Goal: Transaction & Acquisition: Purchase product/service

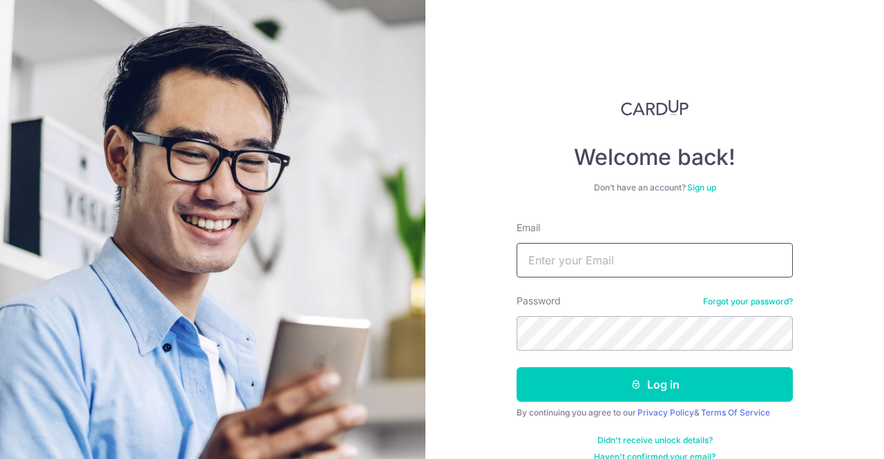
type input "[EMAIL_ADDRESS][DOMAIN_NAME]"
click at [517, 368] on button "Log in" at bounding box center [655, 385] width 276 height 35
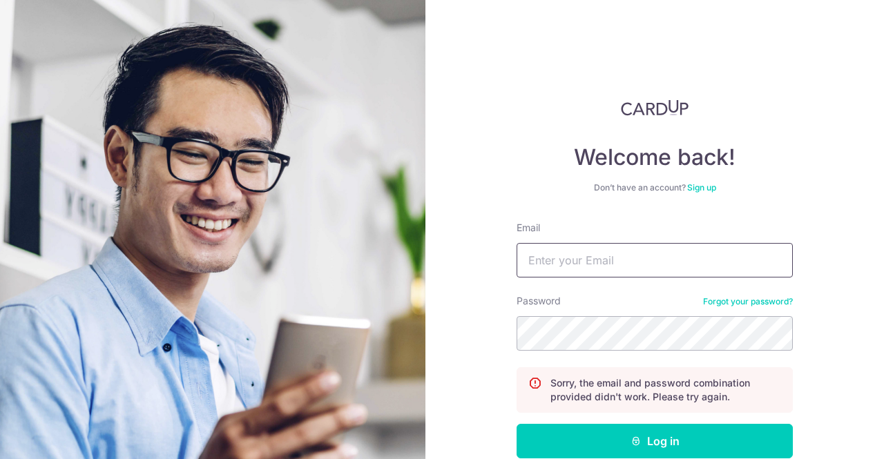
type input "[EMAIL_ADDRESS][DOMAIN_NAME]"
click at [517, 424] on button "Log in" at bounding box center [655, 441] width 276 height 35
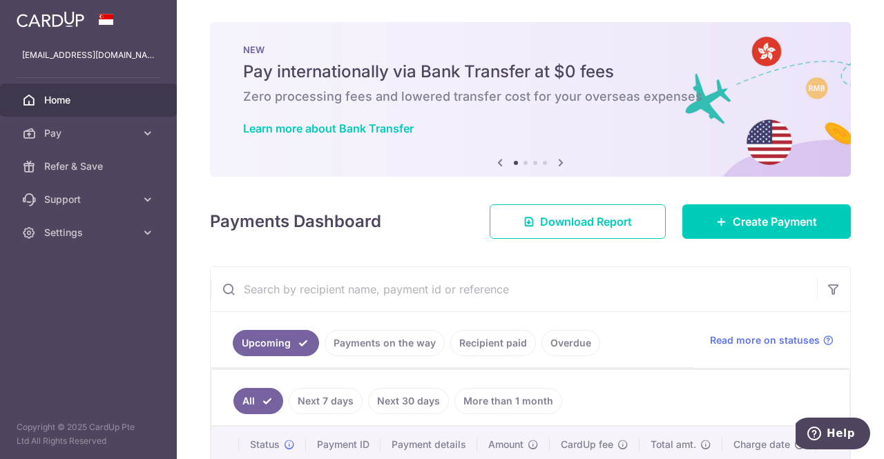
click at [434, 239] on div "× Pause Schedule Pause all future payments in this series Pause just this one p…" at bounding box center [531, 229] width 708 height 459
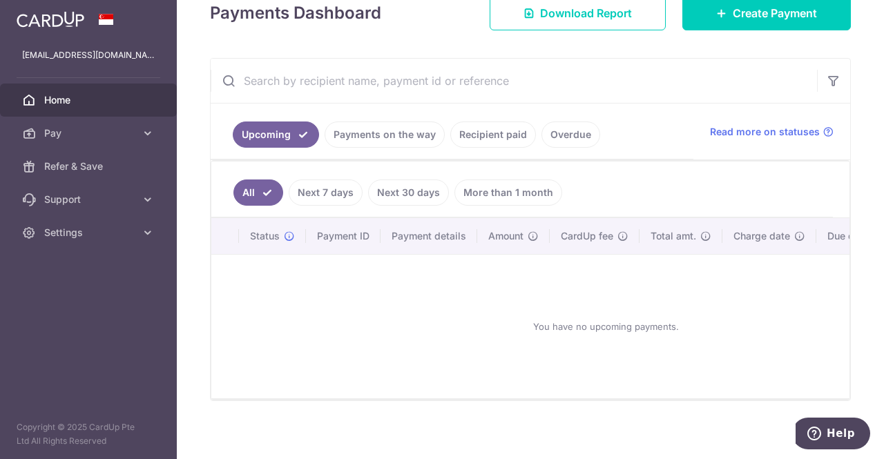
scroll to position [218, 0]
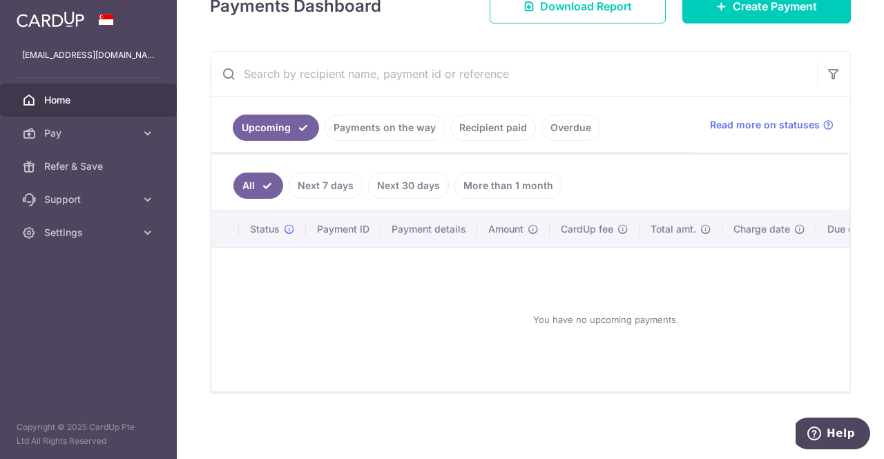
click at [438, 326] on div "You have no upcoming payments." at bounding box center [606, 320] width 756 height 122
click at [457, 122] on link "Recipient paid" at bounding box center [493, 128] width 86 height 26
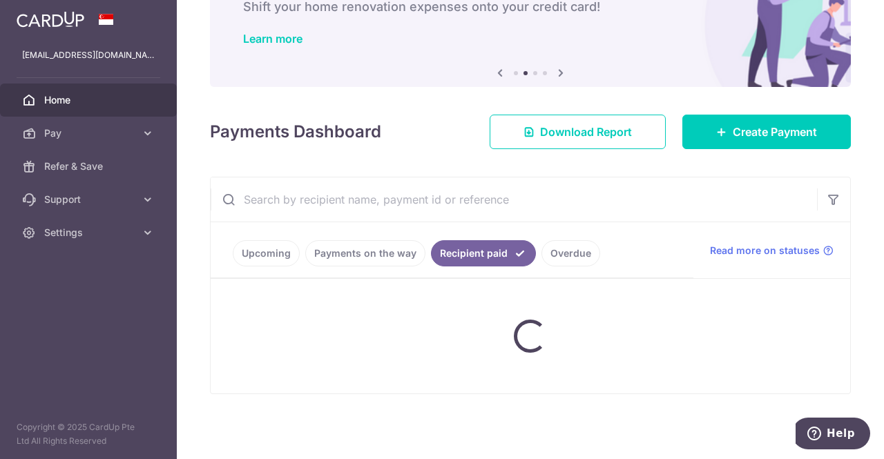
scroll to position [160, 0]
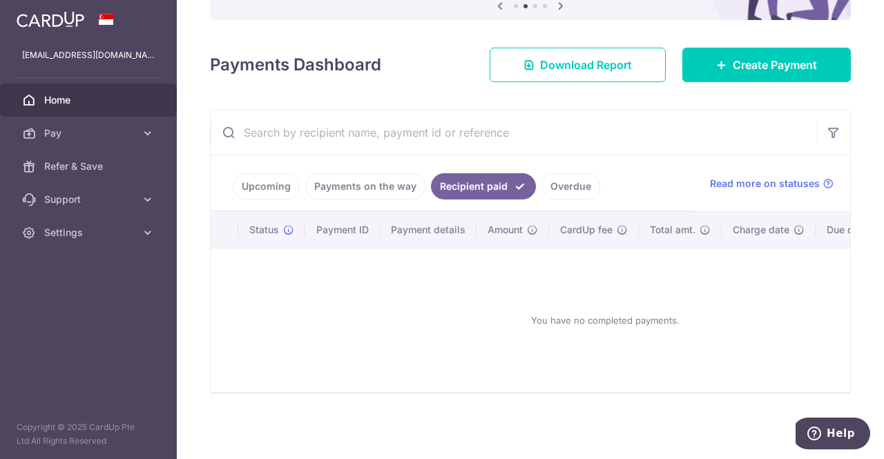
click at [359, 189] on link "Payments on the way" at bounding box center [365, 186] width 120 height 26
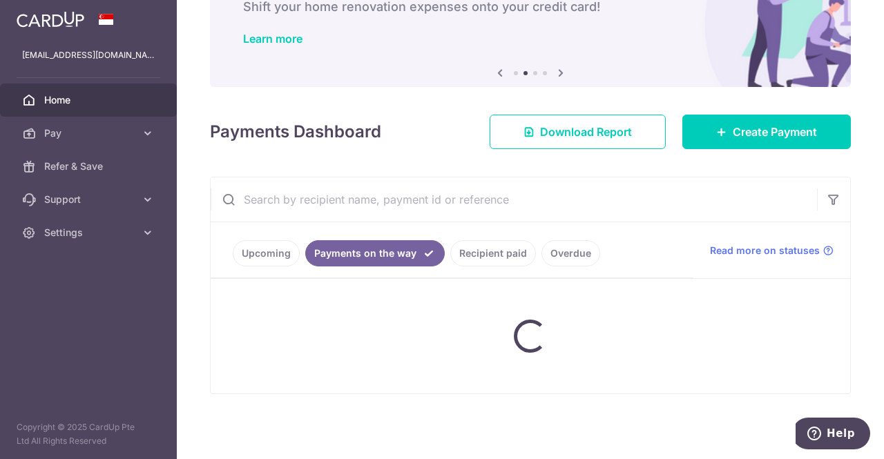
scroll to position [66, 0]
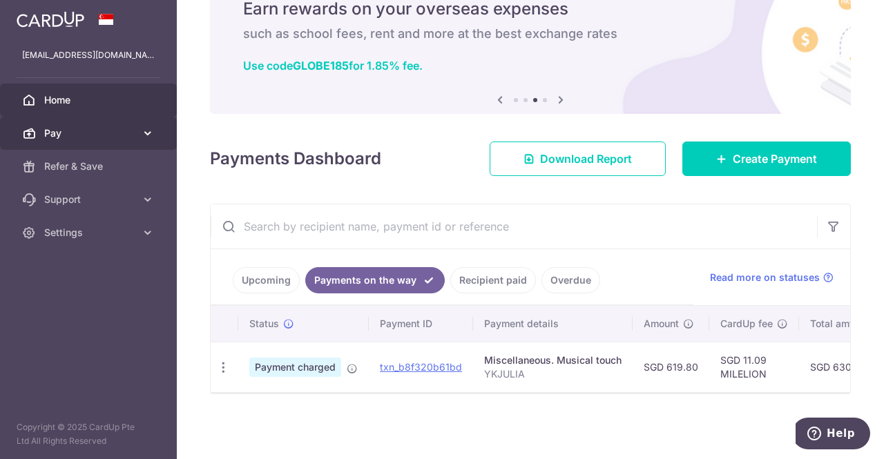
click at [116, 126] on span "Pay" at bounding box center [89, 133] width 91 height 14
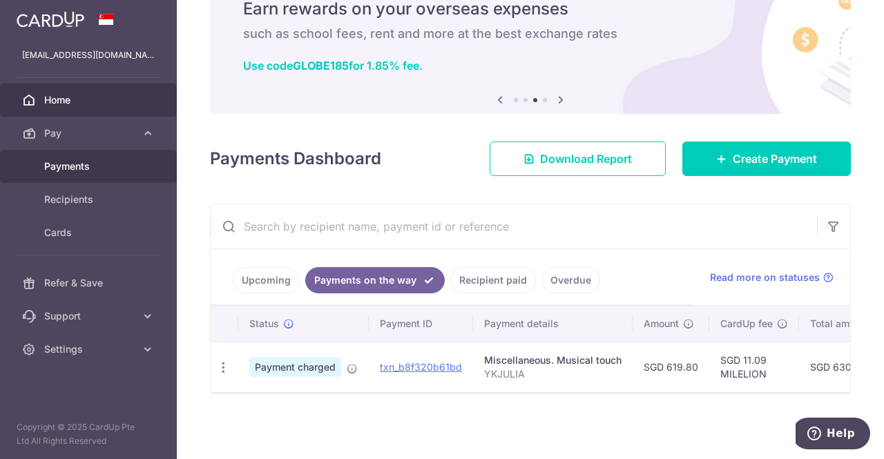
click at [112, 158] on link "Payments" at bounding box center [88, 166] width 177 height 33
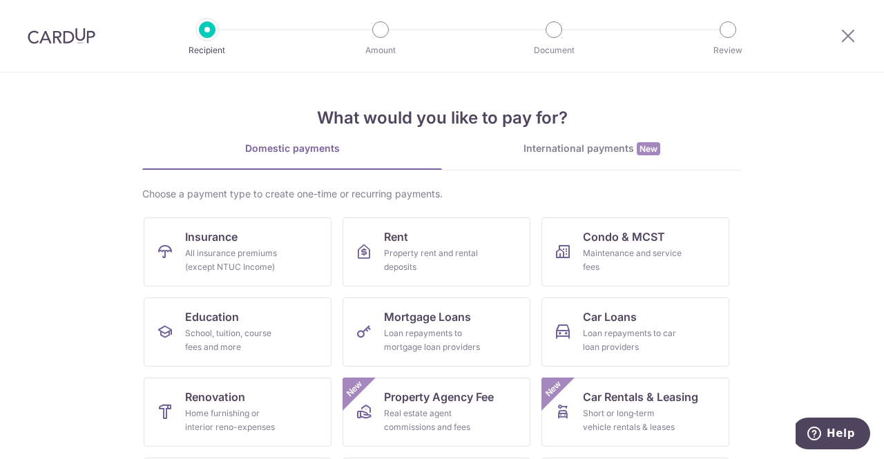
click at [575, 144] on div "International payments New" at bounding box center [592, 149] width 300 height 15
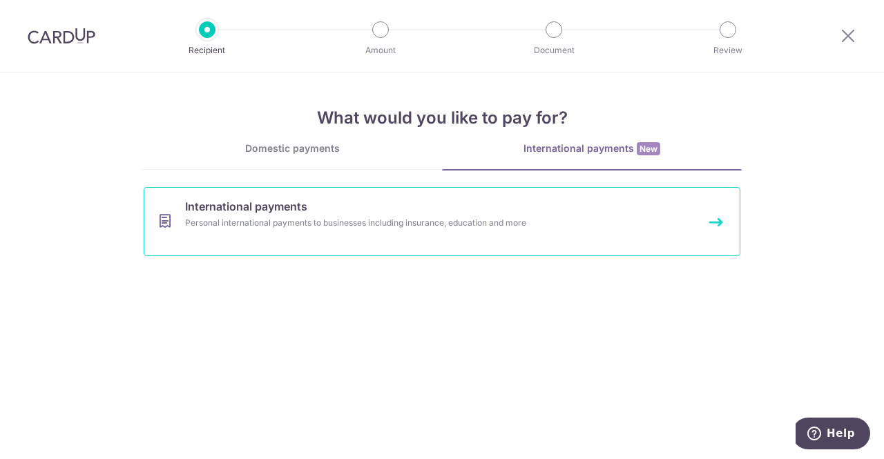
click at [412, 234] on link "International payments Personal international payments to businesses including …" at bounding box center [442, 221] width 597 height 69
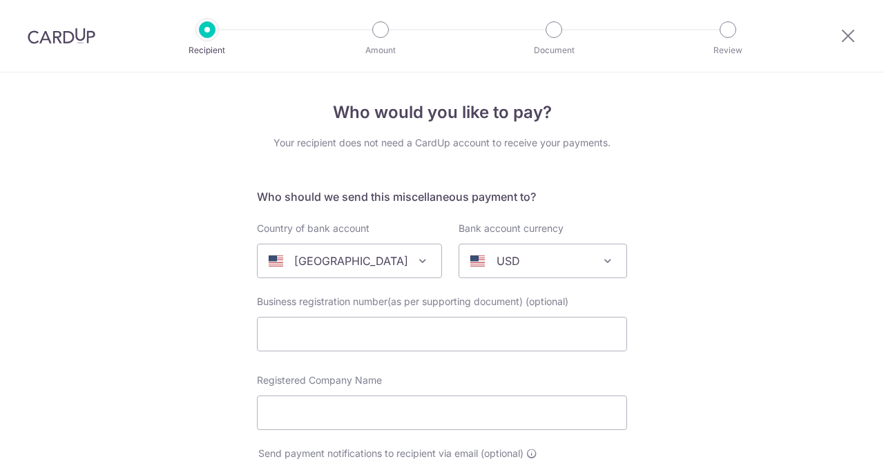
select select
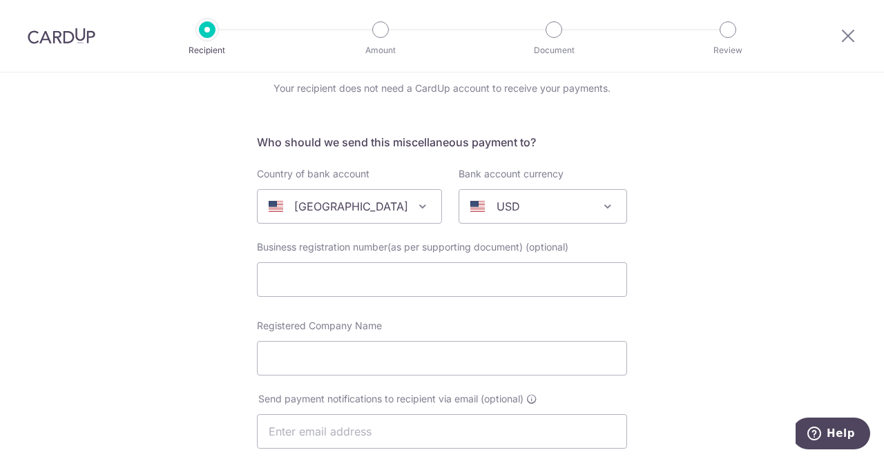
scroll to position [55, 0]
click at [384, 207] on div "United States" at bounding box center [339, 206] width 140 height 17
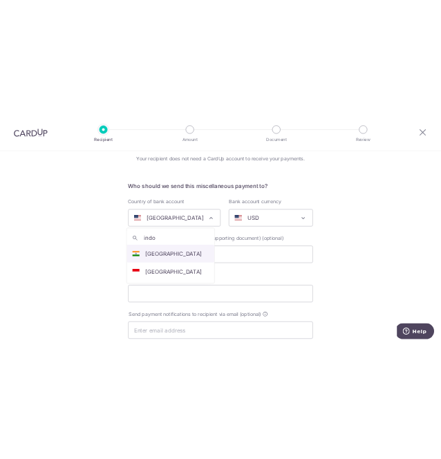
scroll to position [0, 0]
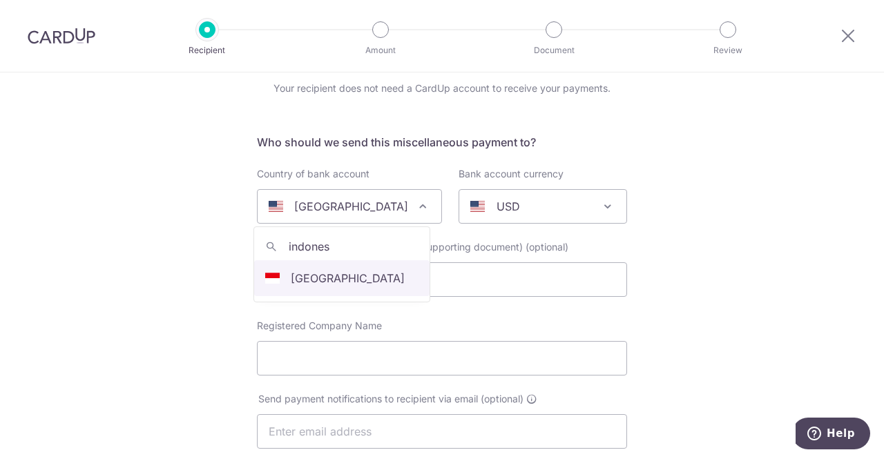
type input "indonesi"
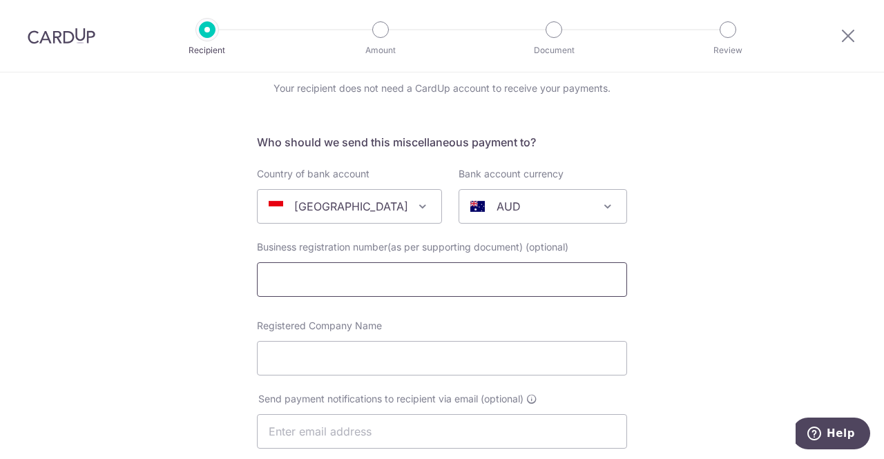
click at [337, 273] on input "text" at bounding box center [442, 280] width 370 height 35
select select "101"
select select "Indonesia"
select select
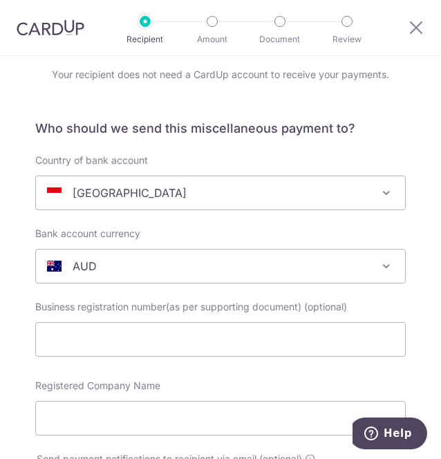
click at [317, 260] on div "AUD" at bounding box center [209, 266] width 325 height 17
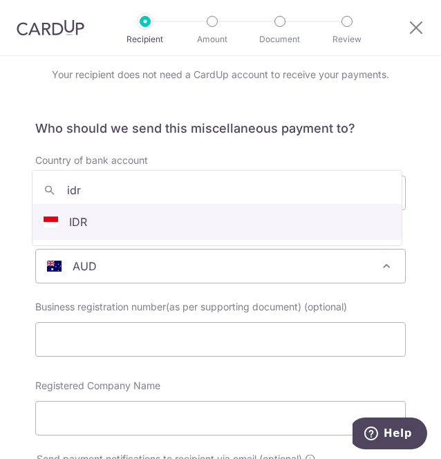
type input "idr"
select select "9"
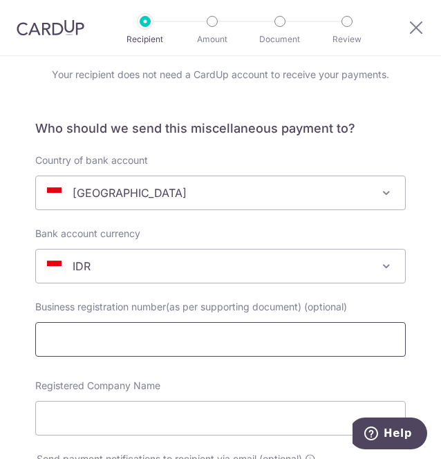
click at [326, 328] on input "text" at bounding box center [220, 339] width 370 height 35
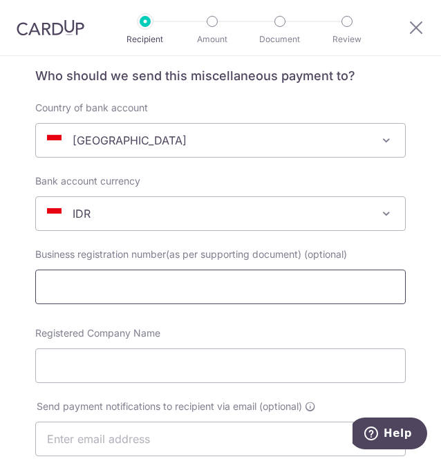
scroll to position [108, 0]
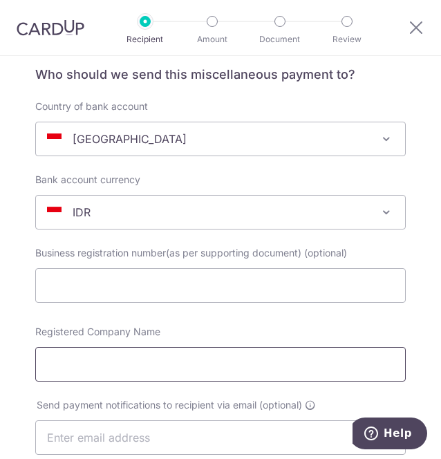
click at [263, 359] on input "Registered Company Name" at bounding box center [220, 364] width 370 height 35
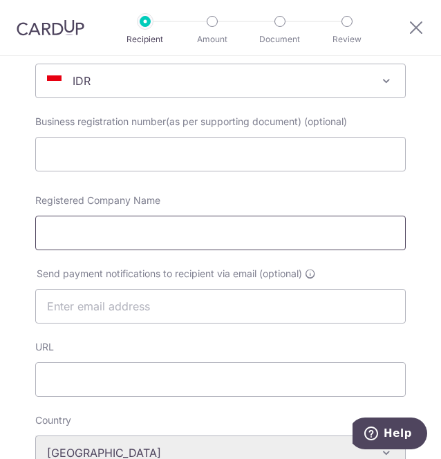
scroll to position [238, 0]
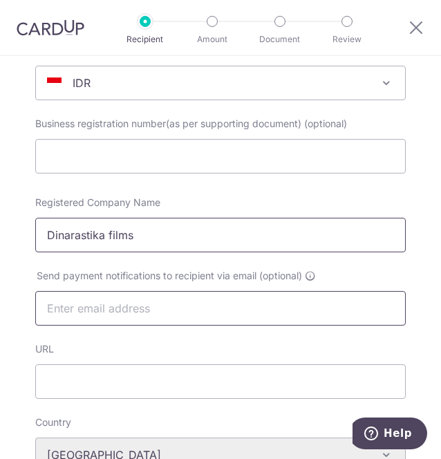
type input "Dinarastika films"
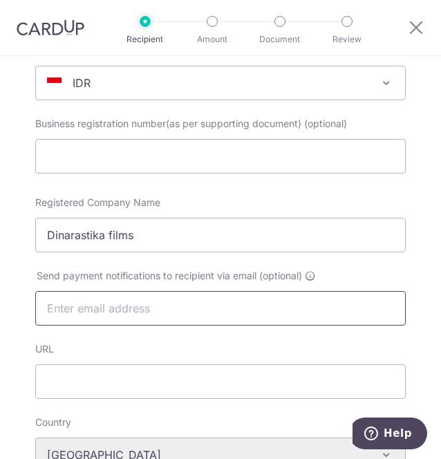
click at [197, 313] on input "text" at bounding box center [220, 308] width 370 height 35
type input "nghuienjulia@gmail.com"
select select "199"
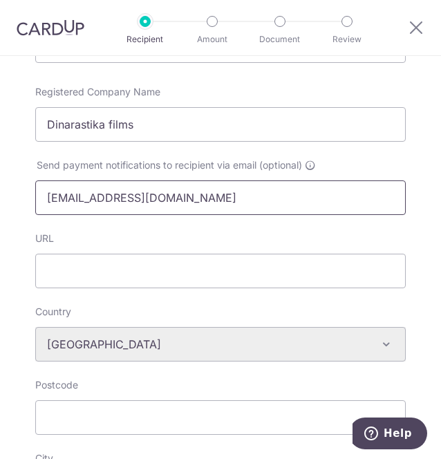
scroll to position [350, 0]
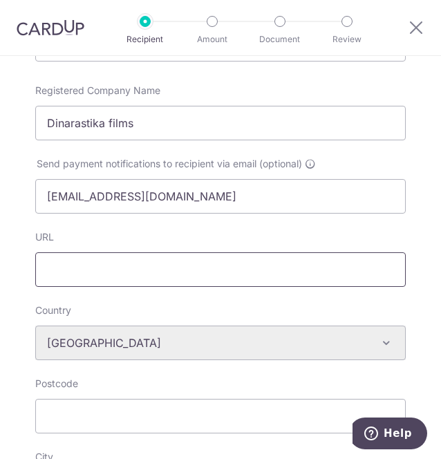
click at [153, 280] on input "URL" at bounding box center [220, 269] width 370 height 35
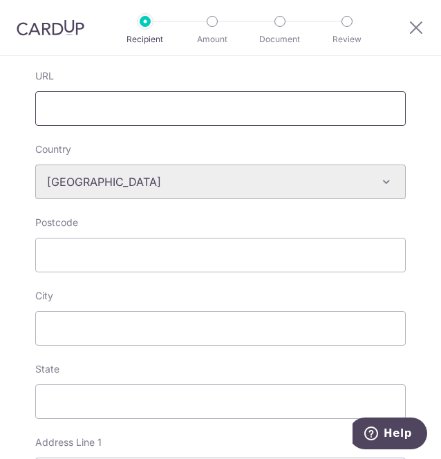
scroll to position [513, 0]
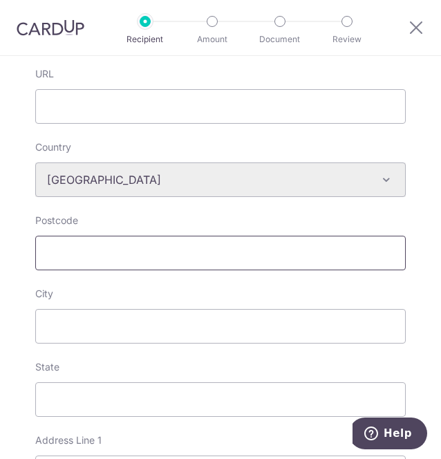
click at [105, 252] on input "Postcode" at bounding box center [220, 253] width 370 height 35
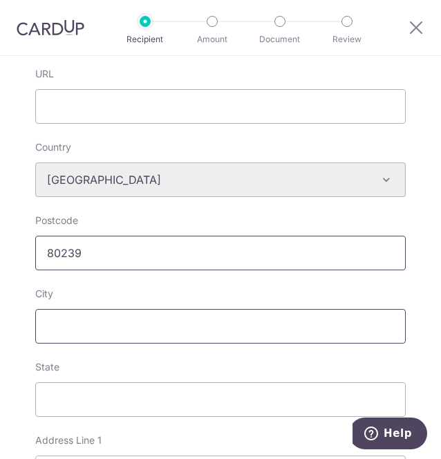
type input "80239"
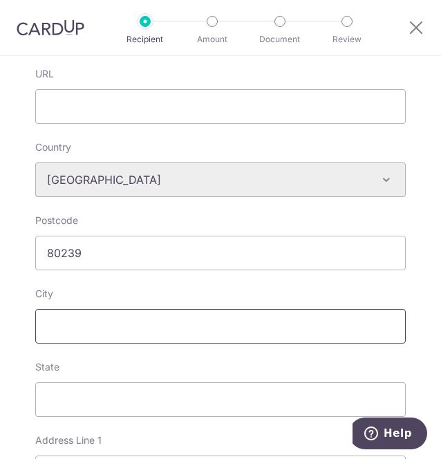
click at [86, 331] on input "City" at bounding box center [220, 326] width 370 height 35
type input "bali"
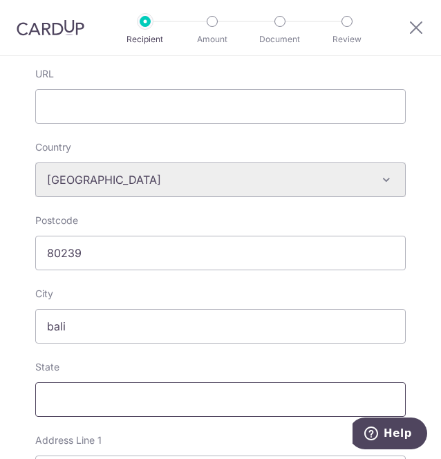
click at [106, 395] on input "State" at bounding box center [220, 399] width 370 height 35
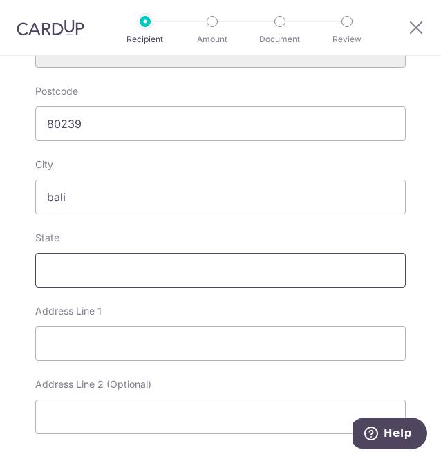
scroll to position [643, 0]
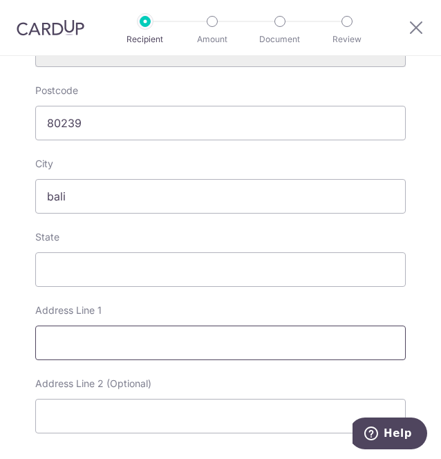
click at [105, 352] on input "Address Line 1" at bounding box center [220, 342] width 370 height 35
click at [90, 348] on input "Address Line 1" at bounding box center [220, 342] width 370 height 35
type input "J"
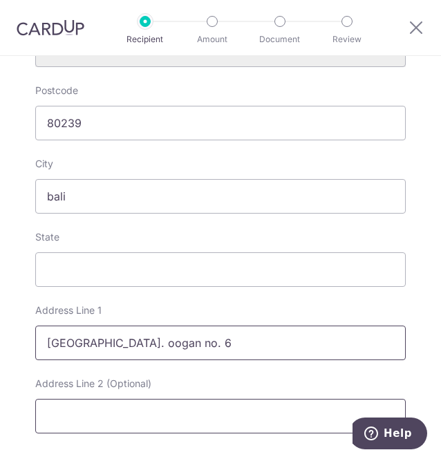
type input "Jalan Noja Saraswati Bj. oogan no. 6"
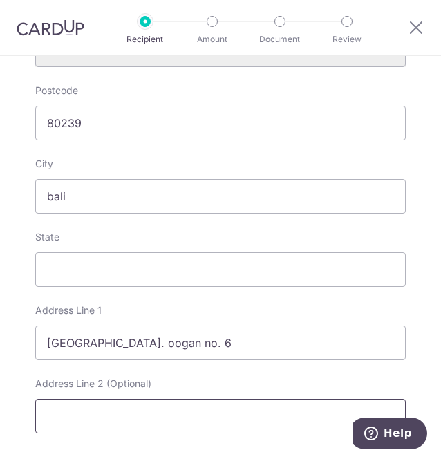
click at [149, 411] on input "Address Line 2 (Optional)" at bounding box center [220, 416] width 370 height 35
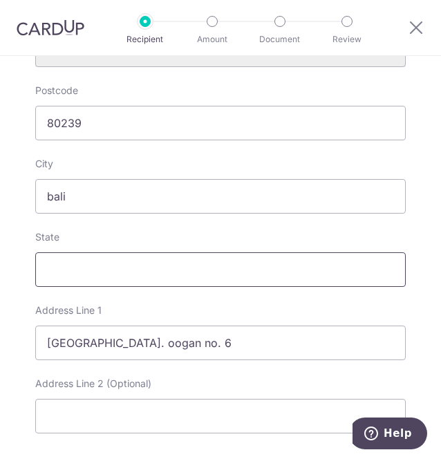
click at [134, 258] on input "State" at bounding box center [220, 269] width 370 height 35
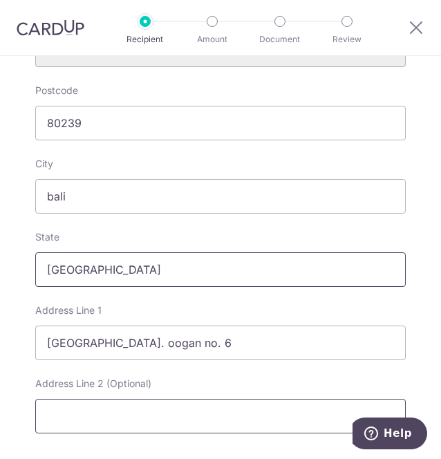
type input "Denpasar"
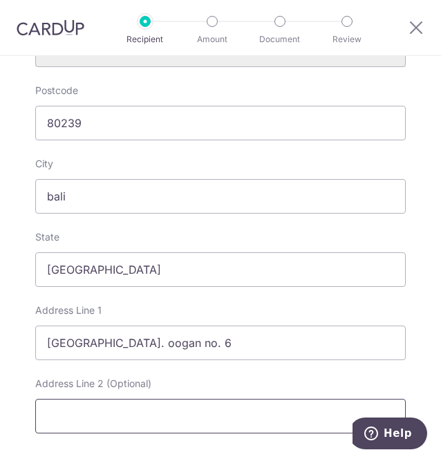
click at [108, 415] on input "Address Line 2 (Optional)" at bounding box center [220, 416] width 370 height 35
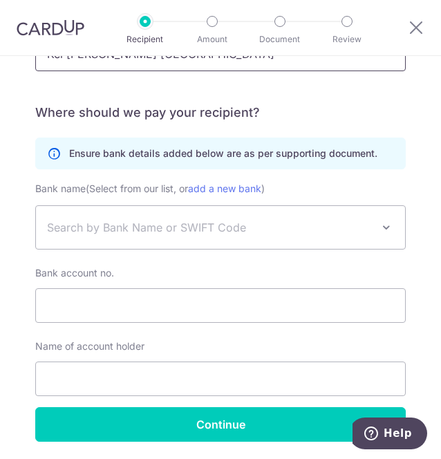
scroll to position [1005, 0]
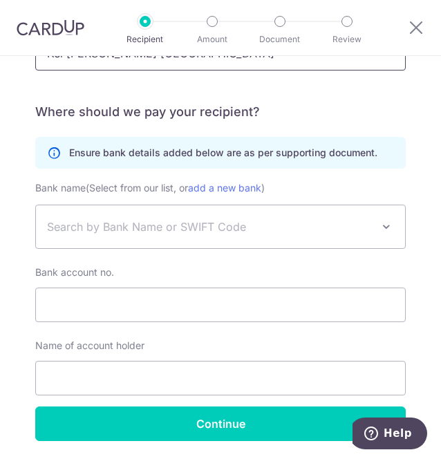
type input "Kel Tonja Kec Denpasar Utara"
click at [140, 214] on span "Search by Bank Name or SWIFT Code" at bounding box center [220, 226] width 369 height 43
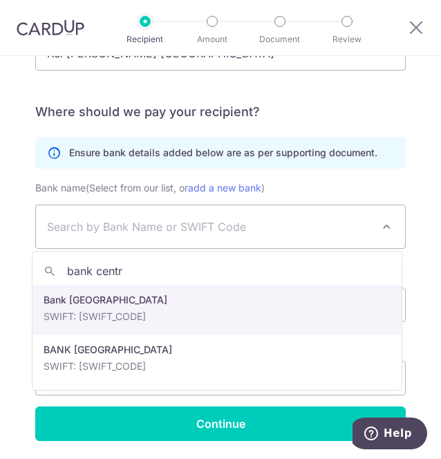
type input "bank centr"
select select "22496"
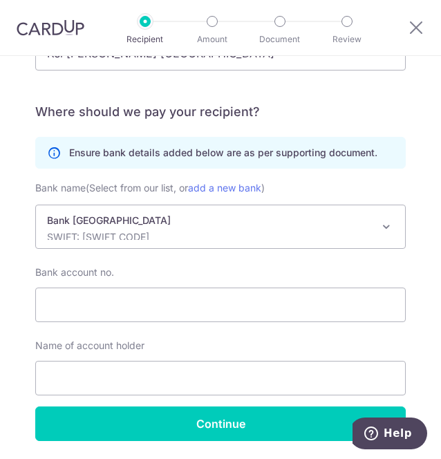
click at [149, 236] on p "SWIFT: CENAIDJA" at bounding box center [209, 237] width 325 height 14
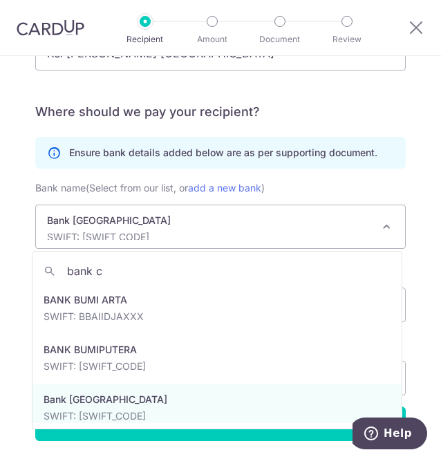
scroll to position [0, 0]
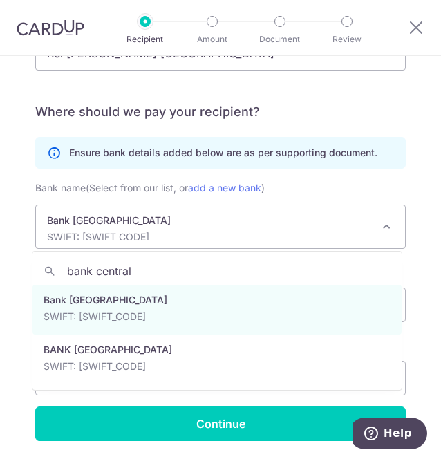
type input "bank central"
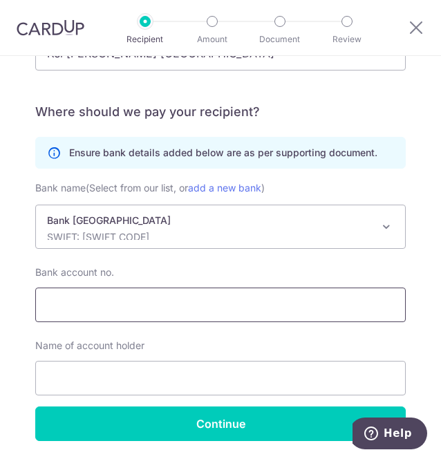
click at [131, 303] on input "Bank account no." at bounding box center [220, 304] width 370 height 35
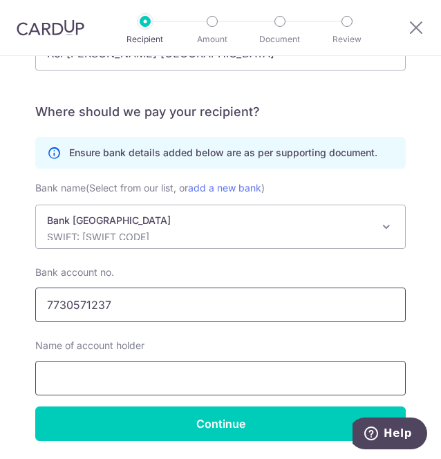
type input "7730571237"
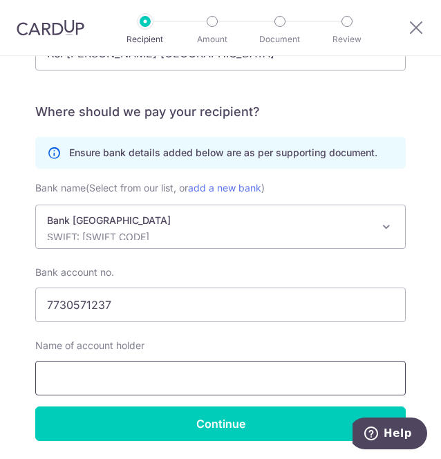
click at [80, 370] on input "text" at bounding box center [220, 378] width 370 height 35
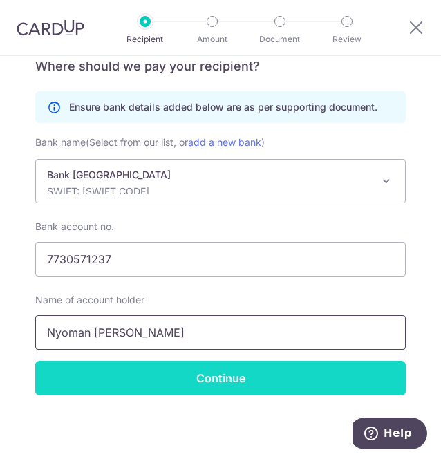
type input "Nyoman Dinar Astika"
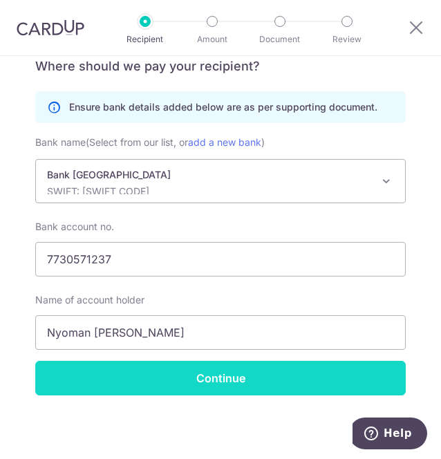
click at [169, 371] on input "Continue" at bounding box center [220, 378] width 370 height 35
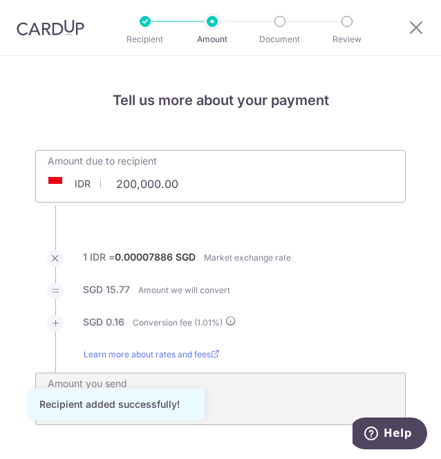
drag, startPoint x: 202, startPoint y: 180, endPoint x: 84, endPoint y: 180, distance: 117.5
click at [84, 180] on div "IDR 200,000.00 200000" at bounding box center [142, 184] width 213 height 32
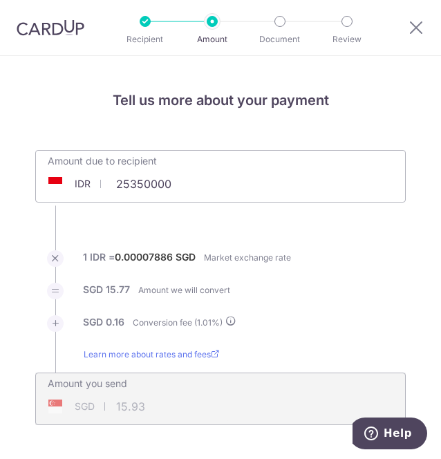
click at [274, 285] on li "SGD 15.77 Amount we will convert" at bounding box center [220, 299] width 370 height 32
type input "25,350,000.00"
type input "2,018.31"
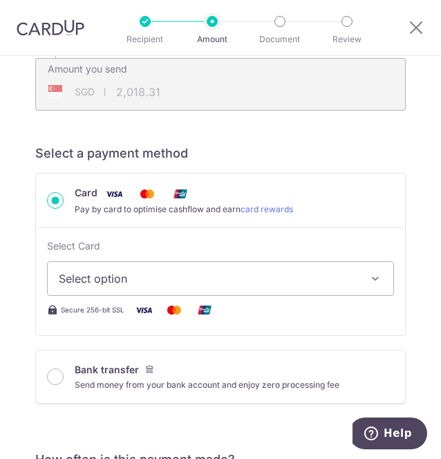
scroll to position [317, 0]
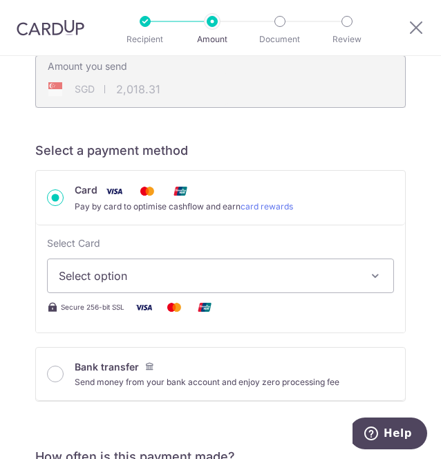
click at [274, 285] on button "Select option" at bounding box center [220, 275] width 347 height 35
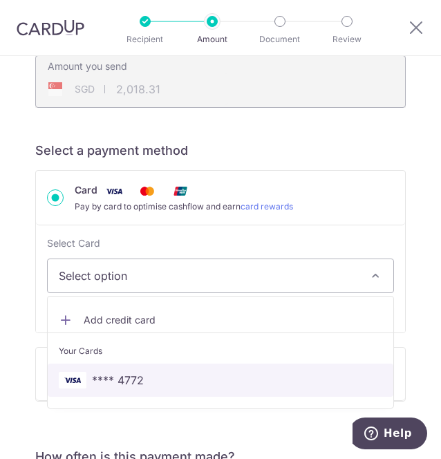
click at [236, 372] on span "**** 4772" at bounding box center [220, 380] width 323 height 17
type input "25,350,000.00"
type input "2,018.39"
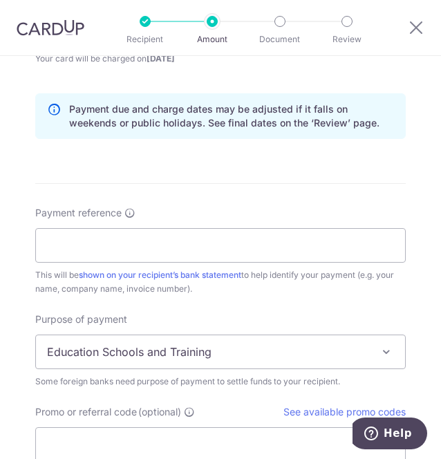
scroll to position [897, 0]
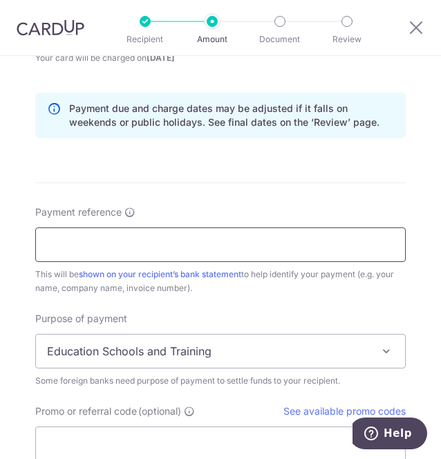
click at [196, 244] on input "Payment reference" at bounding box center [220, 244] width 370 height 35
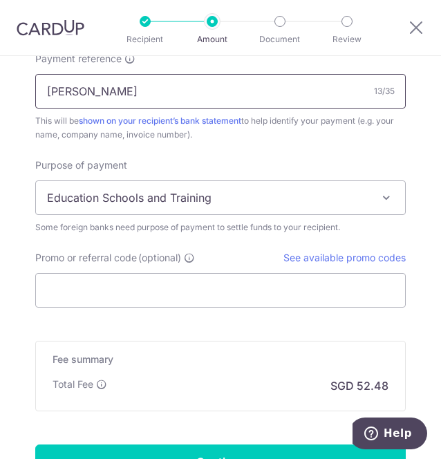
scroll to position [1053, 0]
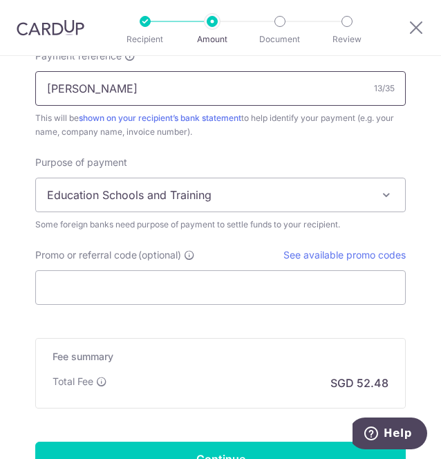
type input "JULIA YI KUAN"
click at [129, 190] on span "Education Schools and Training" at bounding box center [220, 194] width 369 height 33
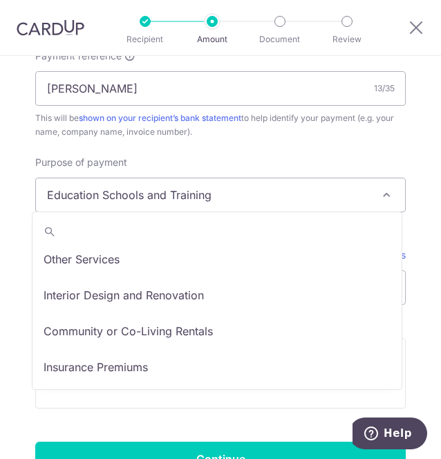
scroll to position [113, 0]
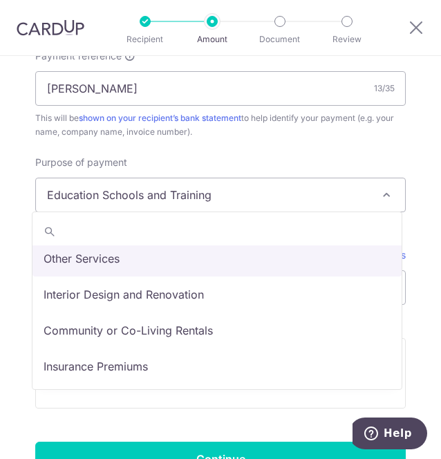
select select "Other Services"
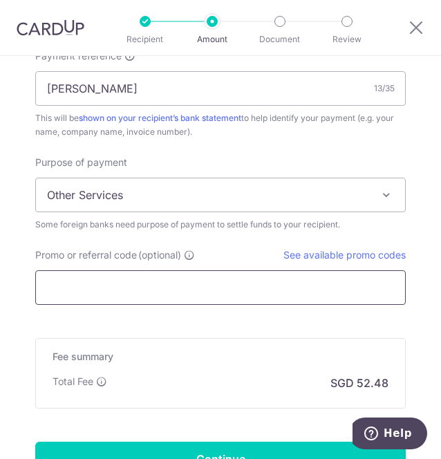
click at [181, 278] on input "Promo or referral code (optional)" at bounding box center [220, 287] width 370 height 35
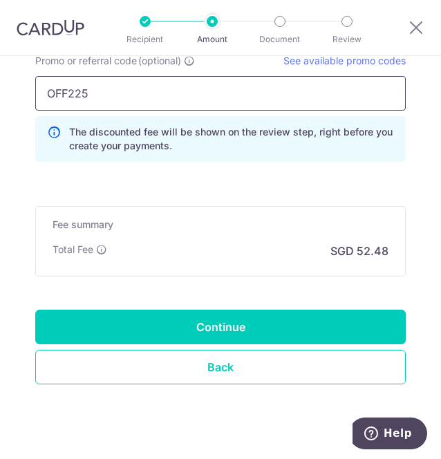
scroll to position [1248, 0]
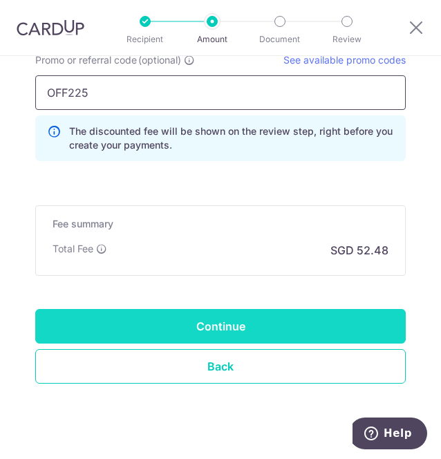
type input "OFF225"
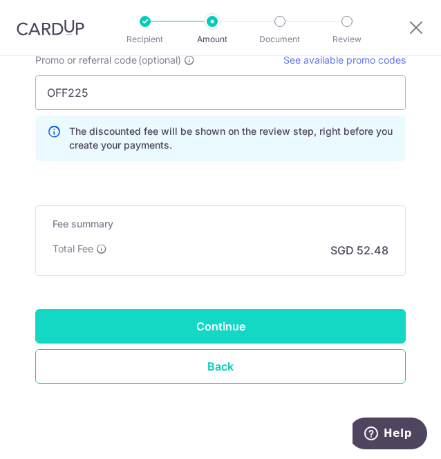
click at [185, 313] on input "Continue" at bounding box center [220, 326] width 370 height 35
type input "Create Schedule"
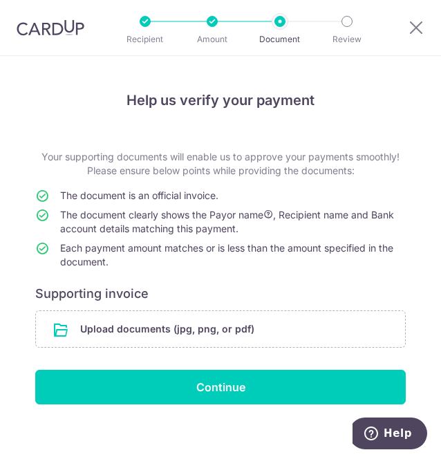
scroll to position [9, 0]
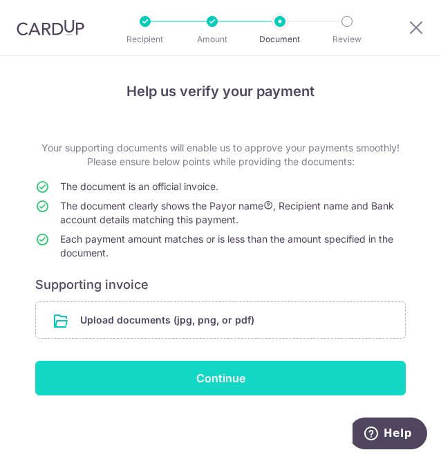
click at [203, 372] on input "Continue" at bounding box center [220, 378] width 370 height 35
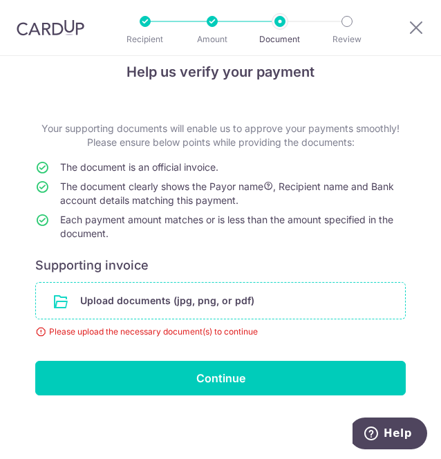
click at [287, 294] on input "file" at bounding box center [220, 301] width 369 height 36
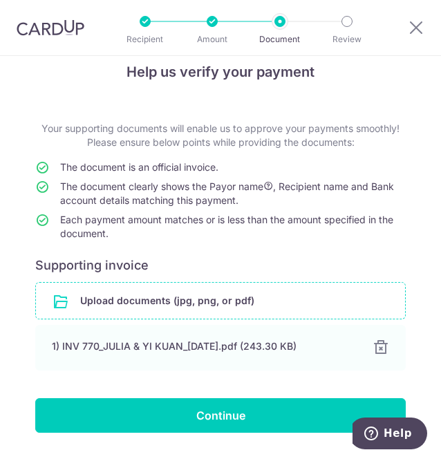
scroll to position [66, 0]
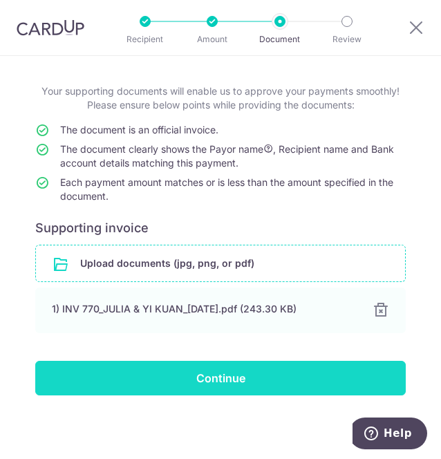
click at [256, 370] on input "Continue" at bounding box center [220, 378] width 370 height 35
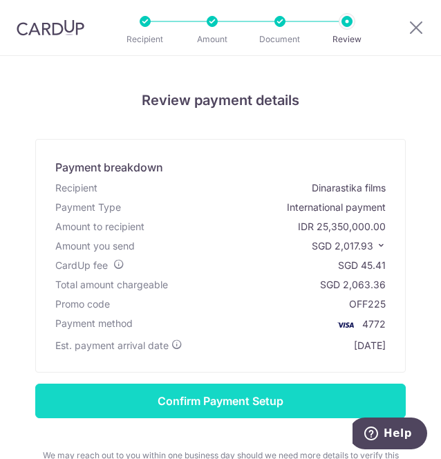
scroll to position [150, 0]
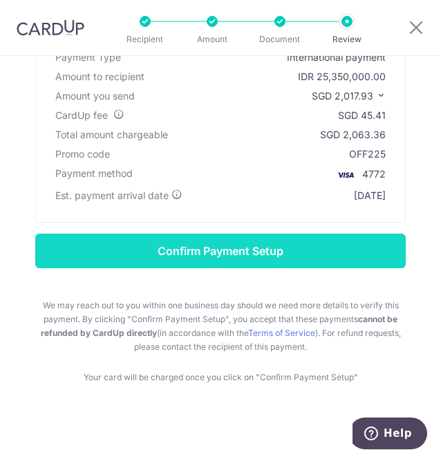
click at [267, 249] on input "Confirm Payment Setup" at bounding box center [220, 251] width 370 height 35
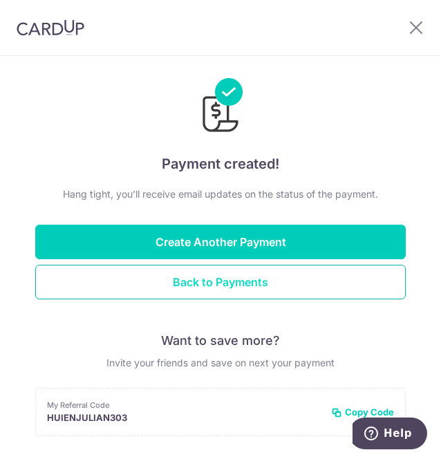
click at [291, 276] on button "Back to Payments" at bounding box center [220, 282] width 370 height 35
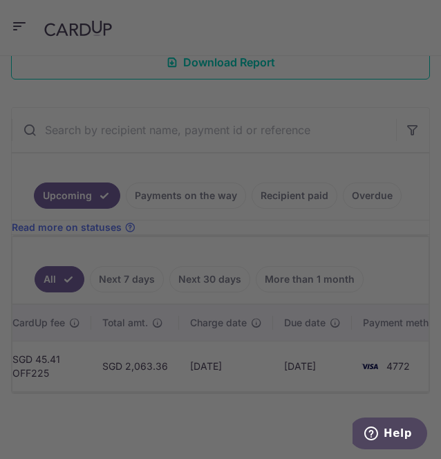
scroll to position [0, 553]
click at [428, 168] on div at bounding box center [222, 232] width 445 height 464
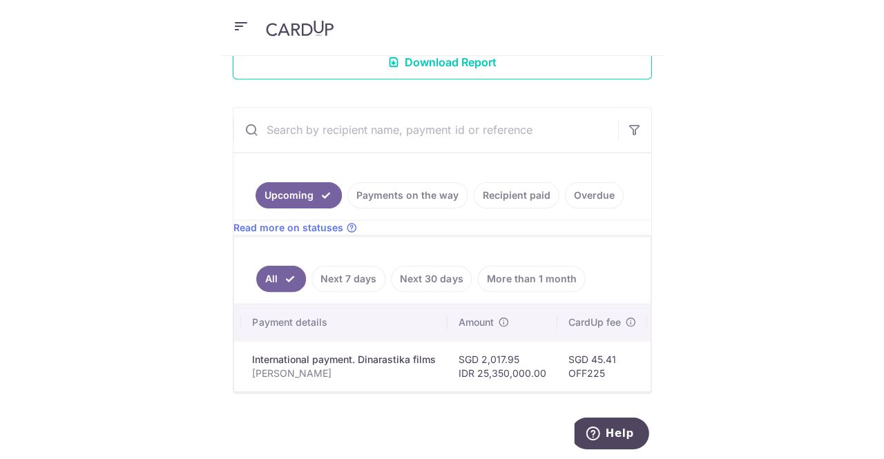
scroll to position [124, 0]
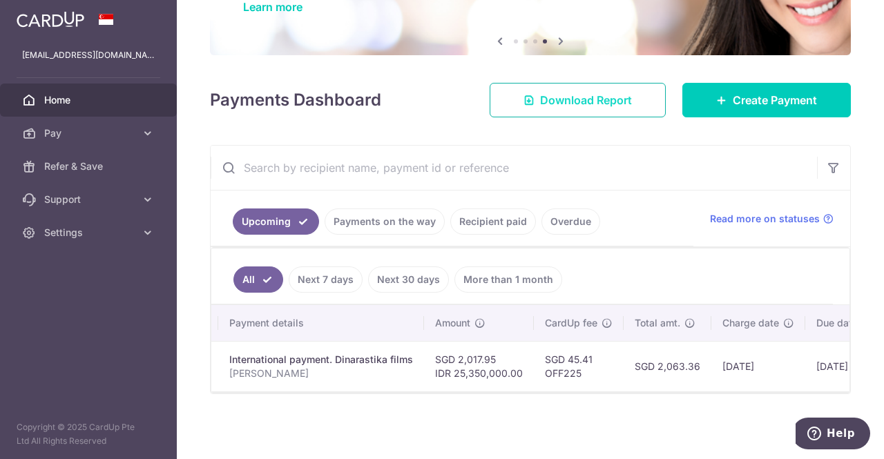
click at [440, 100] on span "Download Report" at bounding box center [586, 100] width 92 height 17
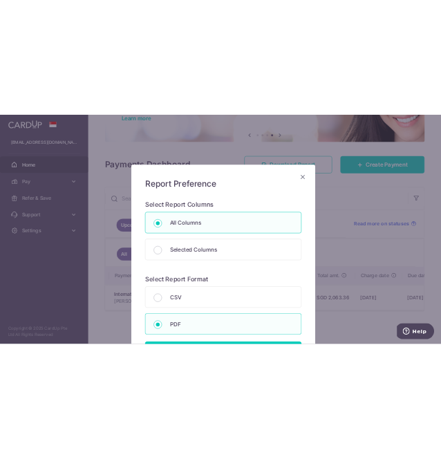
scroll to position [155, 0]
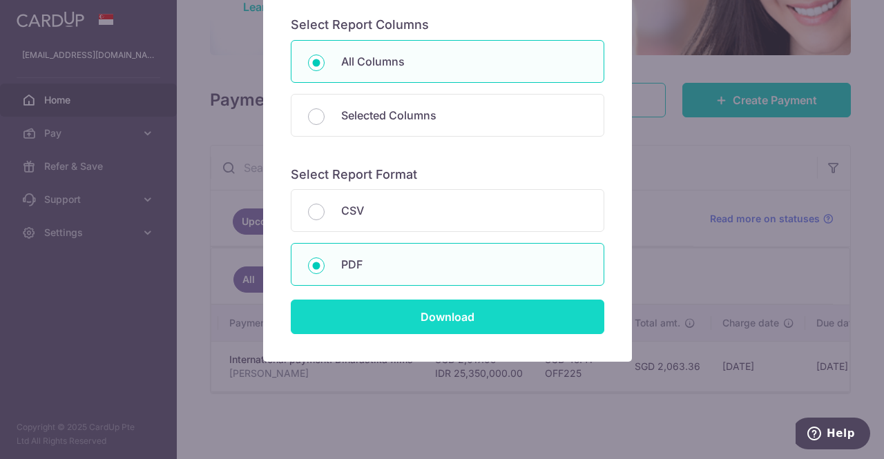
click at [440, 328] on input "Download" at bounding box center [448, 317] width 314 height 35
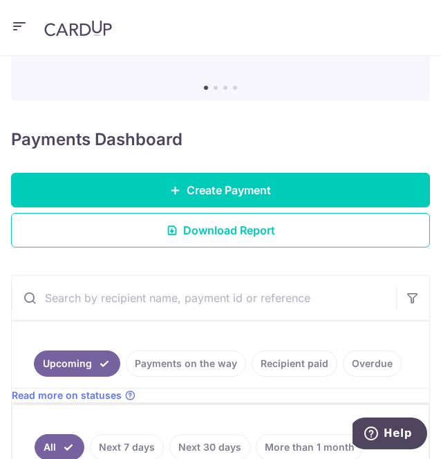
scroll to position [303, 0]
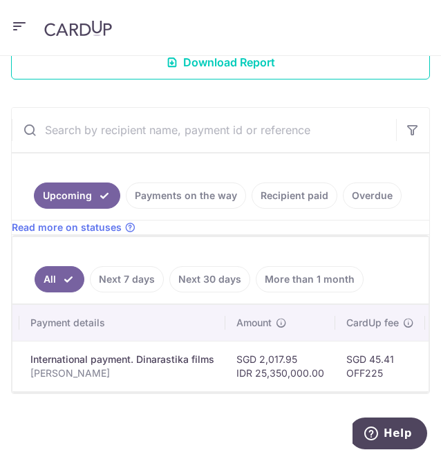
click at [195, 395] on div "× Pause Schedule Pause all future payments in this series Pause just this one p…" at bounding box center [220, 257] width 441 height 403
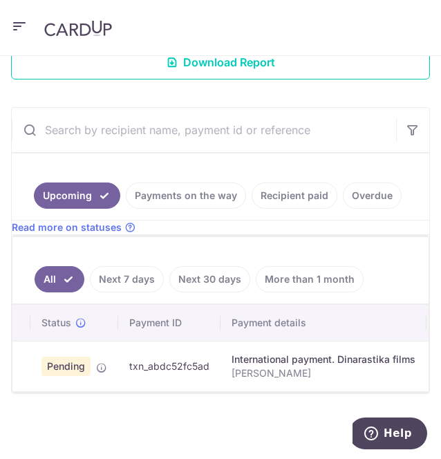
scroll to position [0, 3]
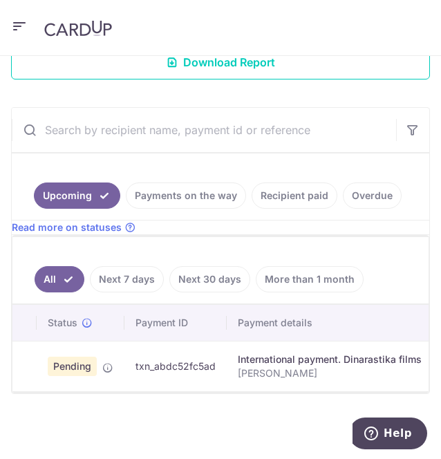
click at [298, 124] on input "text" at bounding box center [204, 130] width 384 height 44
click at [415, 38] on header at bounding box center [220, 28] width 441 height 56
